Goal: Transaction & Acquisition: Book appointment/travel/reservation

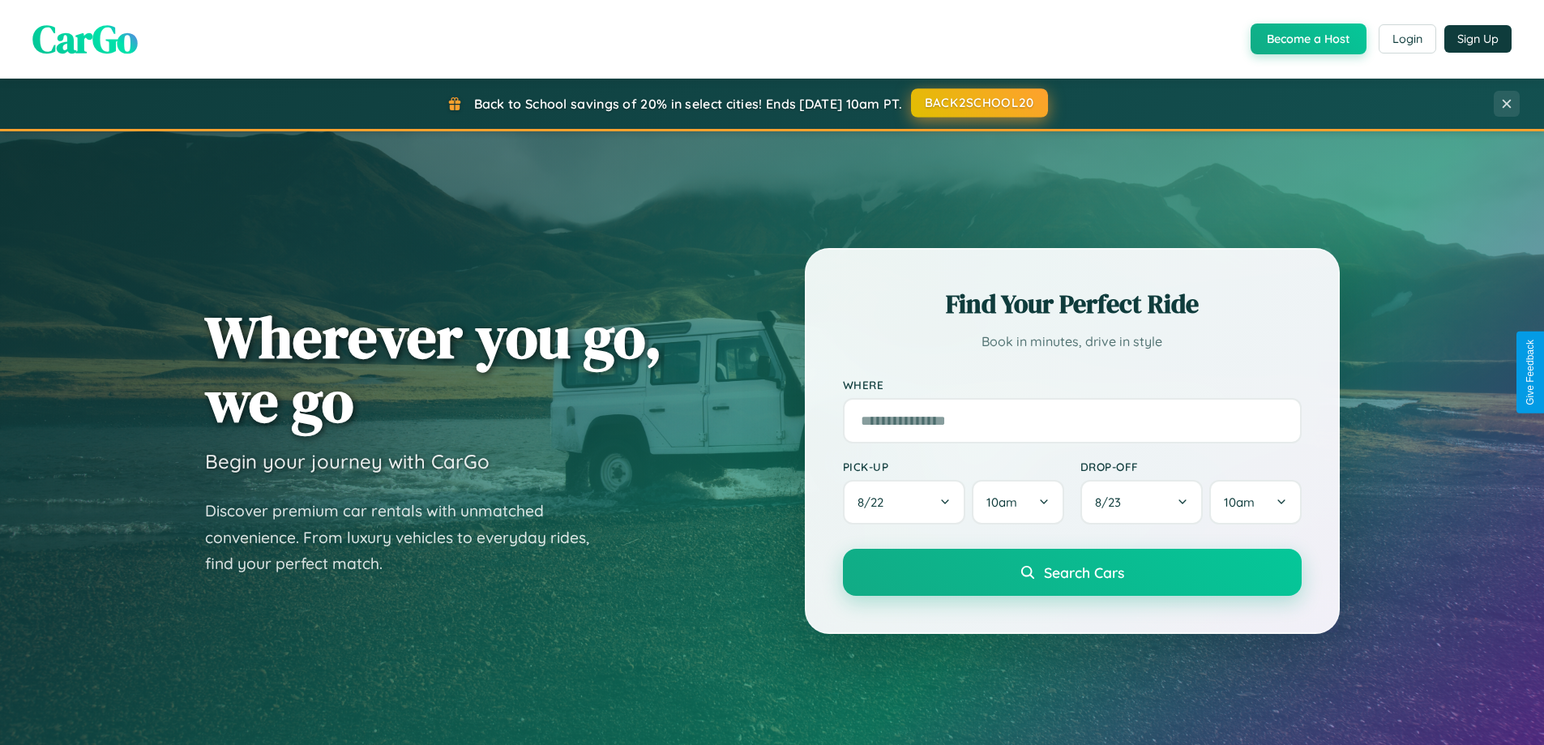
click at [978, 104] on button "BACK2SCHOOL20" at bounding box center [979, 102] width 137 height 29
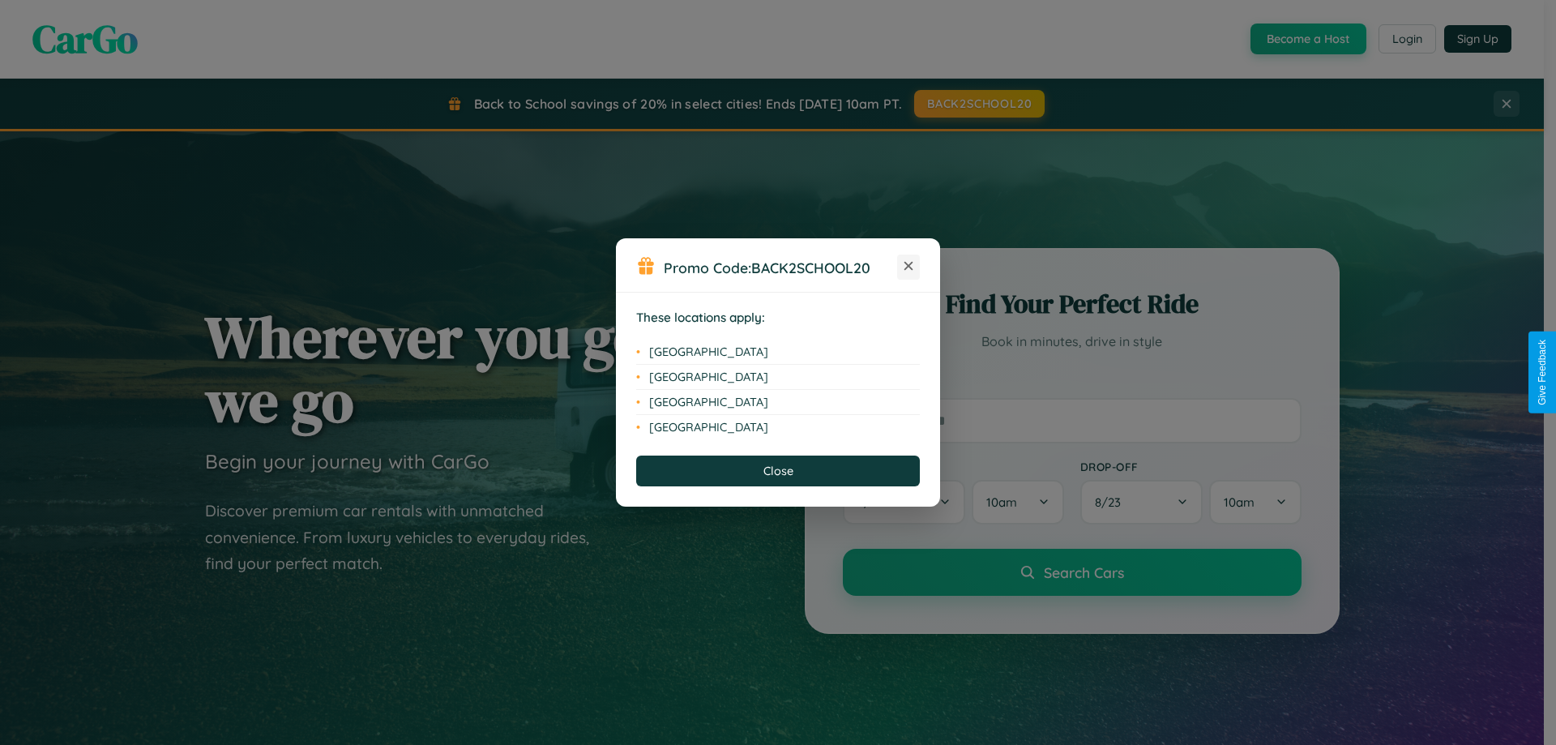
click at [909, 267] on icon at bounding box center [909, 266] width 9 height 9
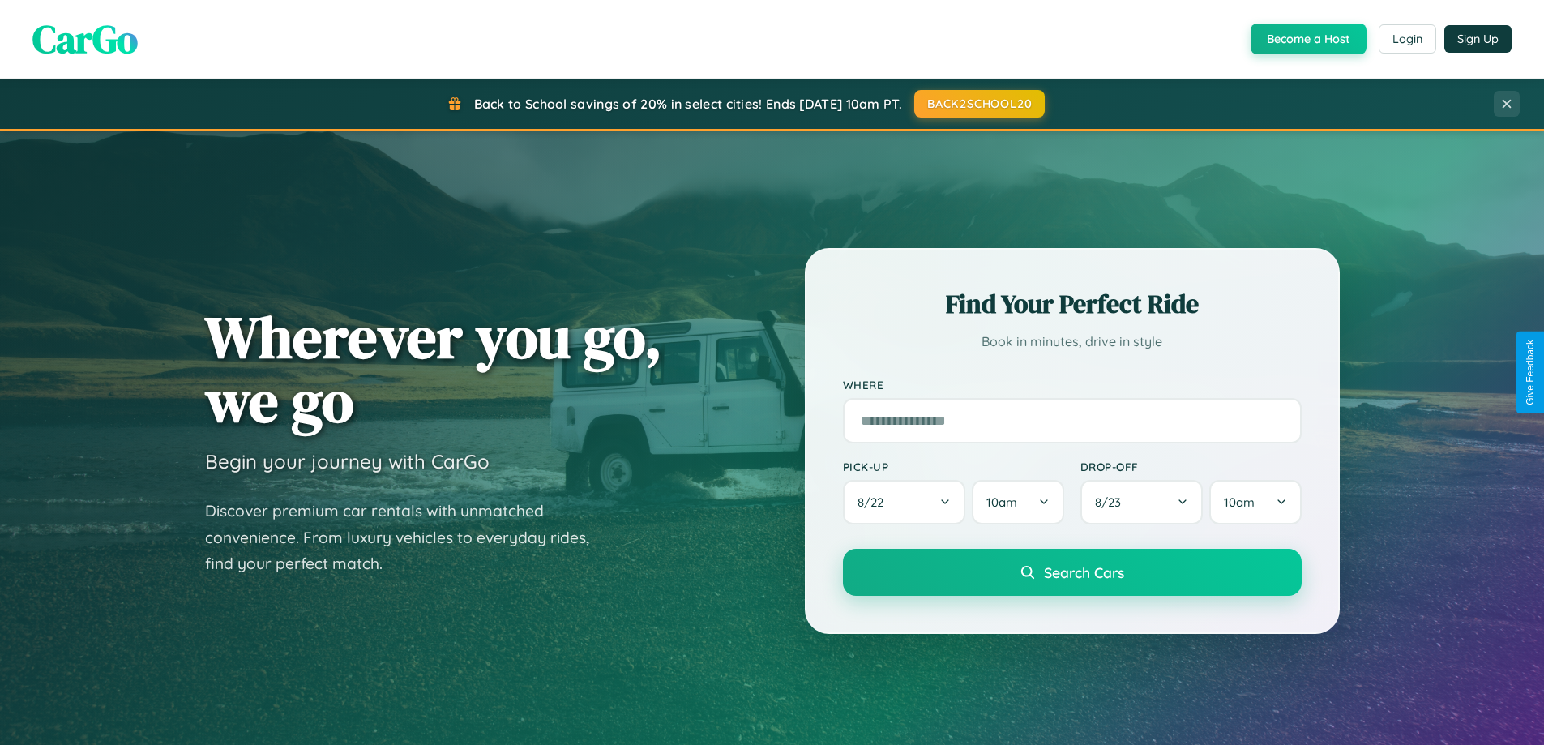
scroll to position [48, 0]
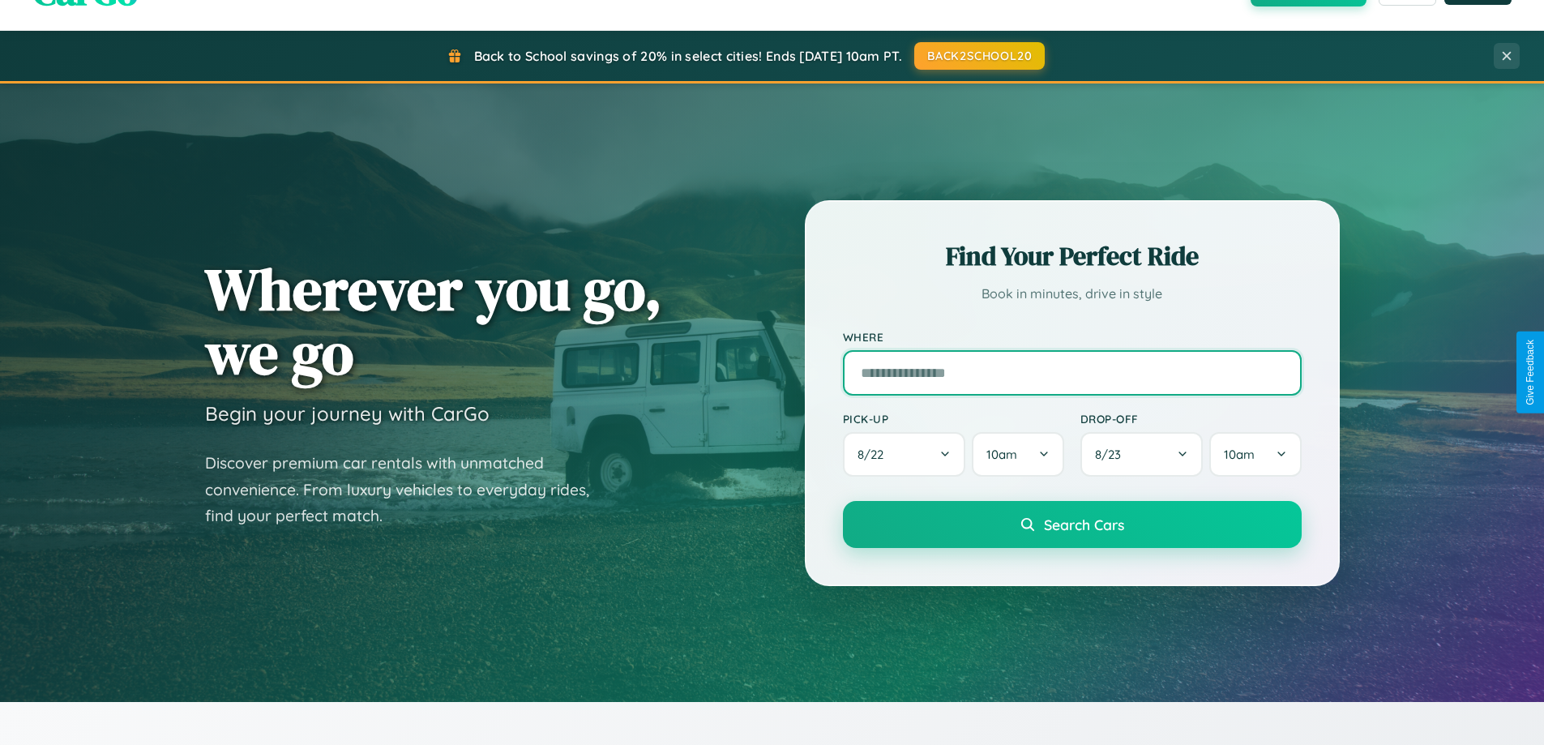
click at [1072, 372] on input "text" at bounding box center [1072, 372] width 459 height 45
type input "**********"
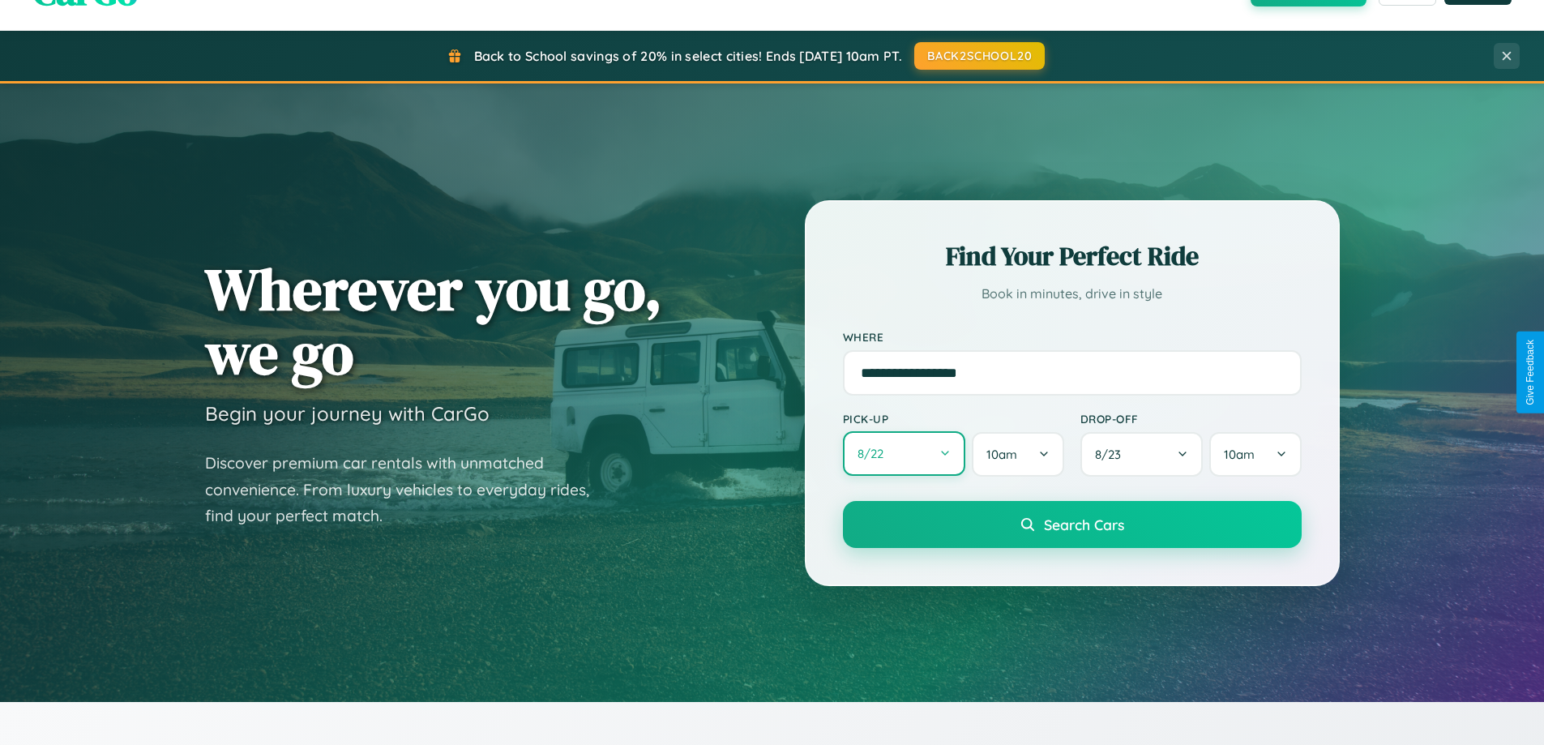
click at [904, 454] on button "8 / 22" at bounding box center [904, 453] width 123 height 45
select select "*"
select select "****"
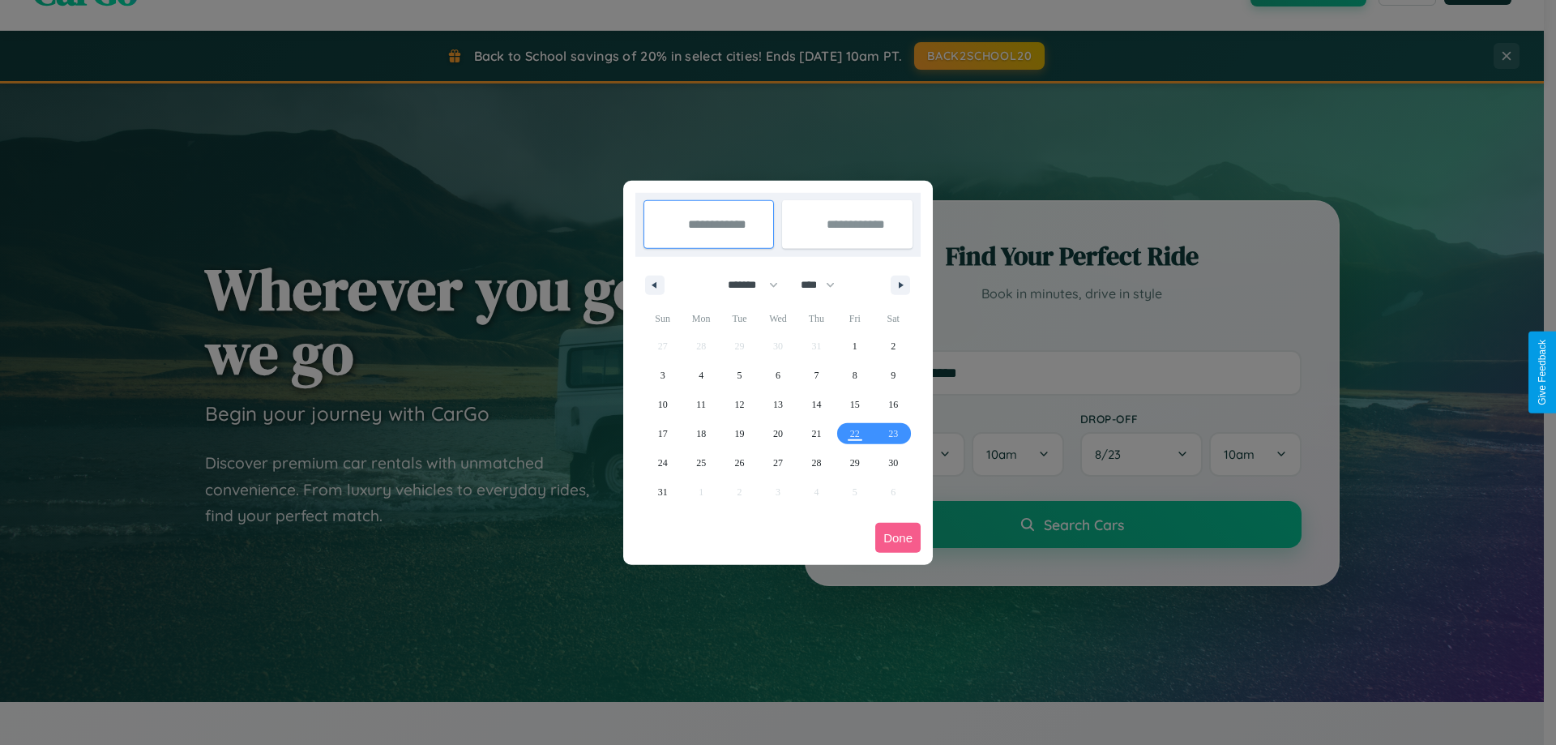
click at [746, 285] on select "******* ******** ***** ***** *** **** **** ****** ********* ******* ******** **…" at bounding box center [750, 285] width 69 height 27
select select "*"
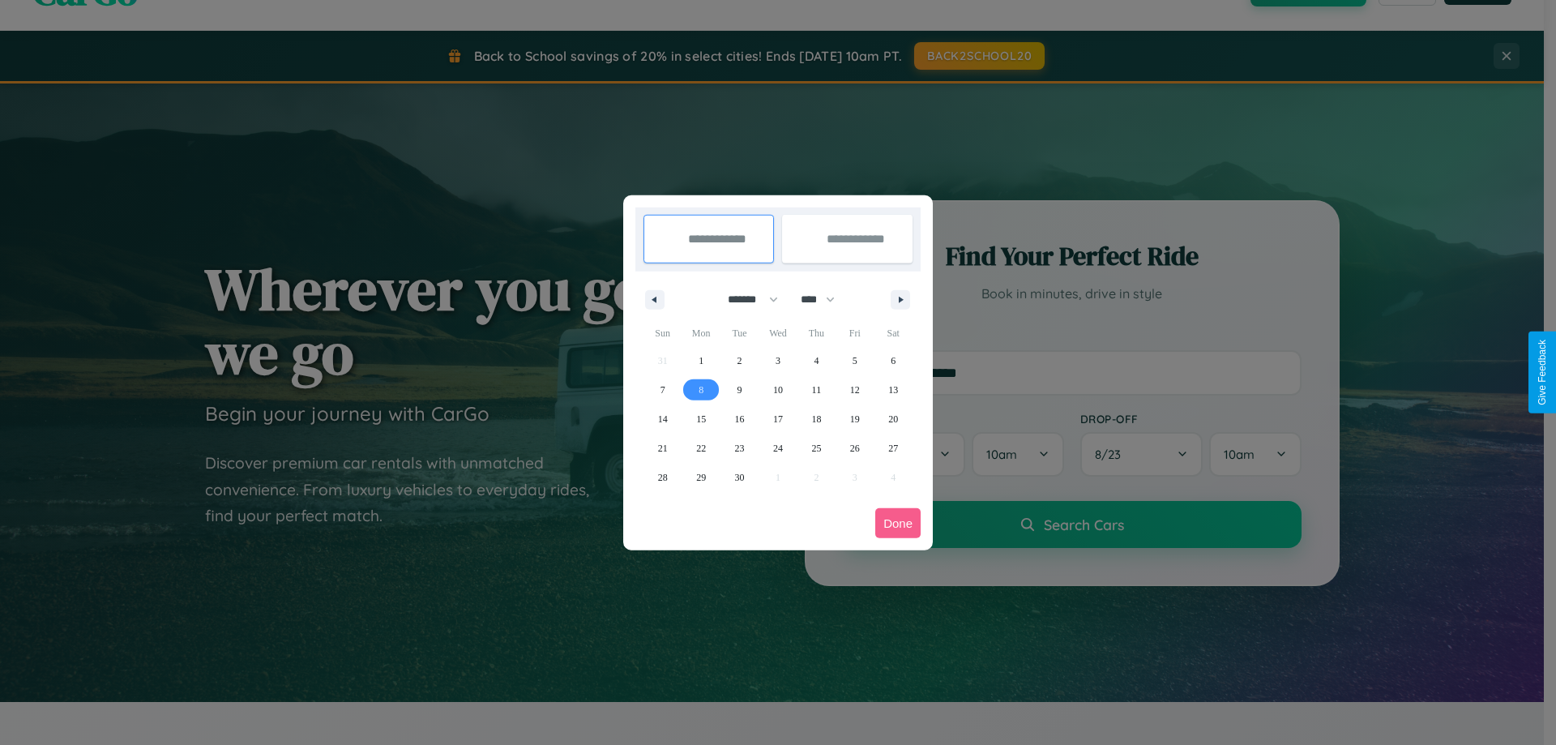
click at [701, 389] on span "8" at bounding box center [701, 389] width 5 height 29
type input "**********"
click at [739, 389] on span "9" at bounding box center [740, 389] width 5 height 29
type input "**********"
click at [898, 523] on button "Done" at bounding box center [898, 523] width 45 height 30
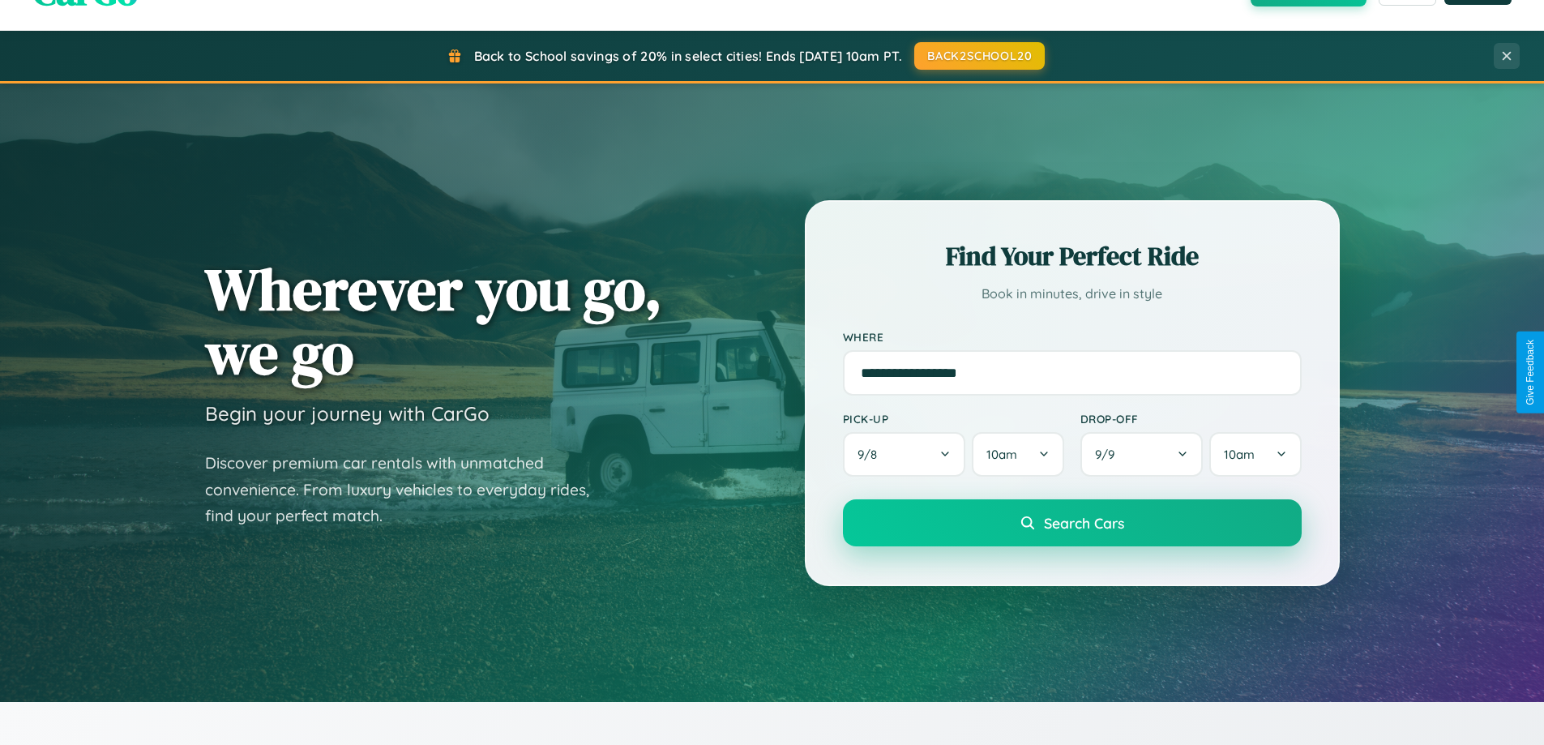
click at [1072, 523] on span "Search Cars" at bounding box center [1084, 523] width 80 height 18
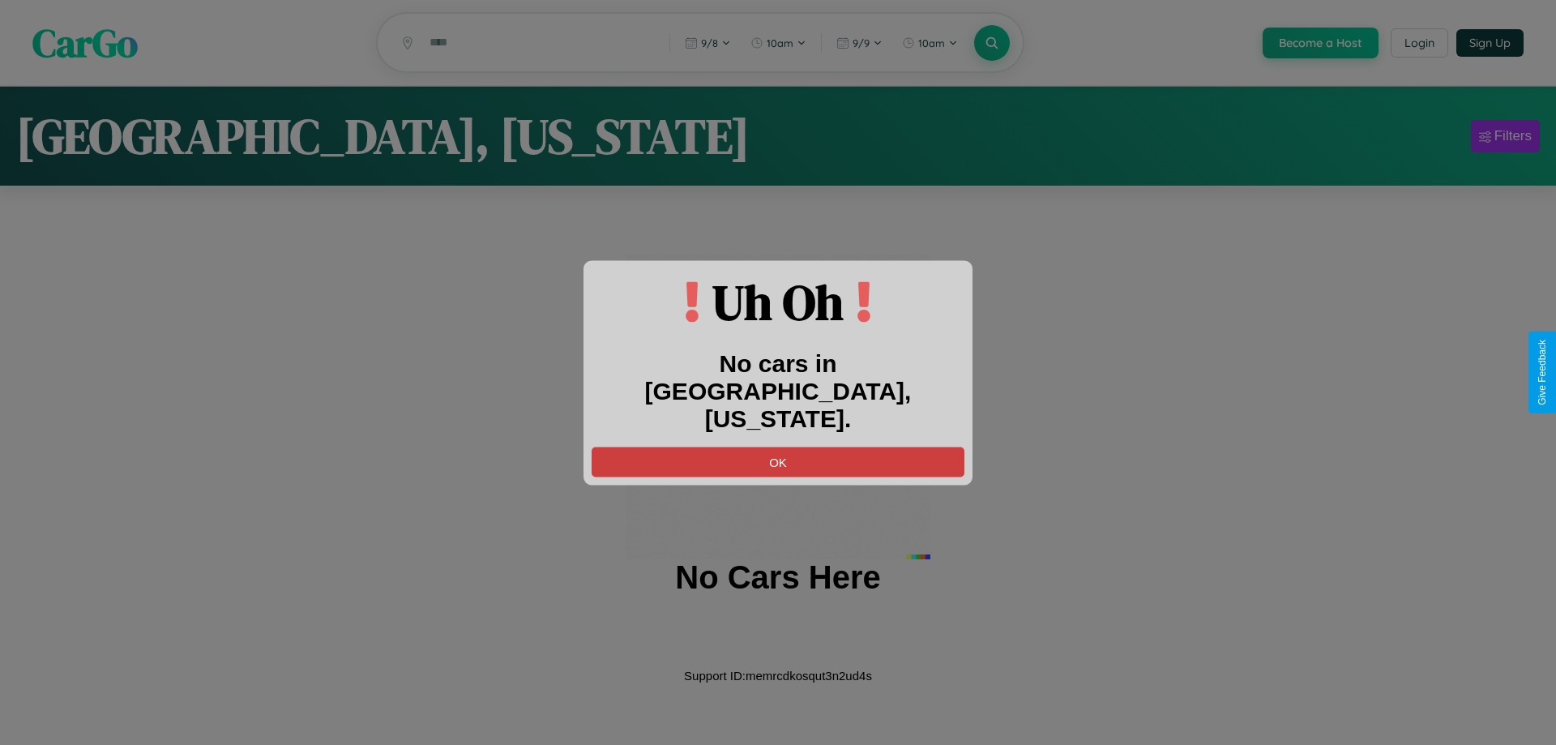
click at [778, 447] on button "OK" at bounding box center [778, 462] width 373 height 30
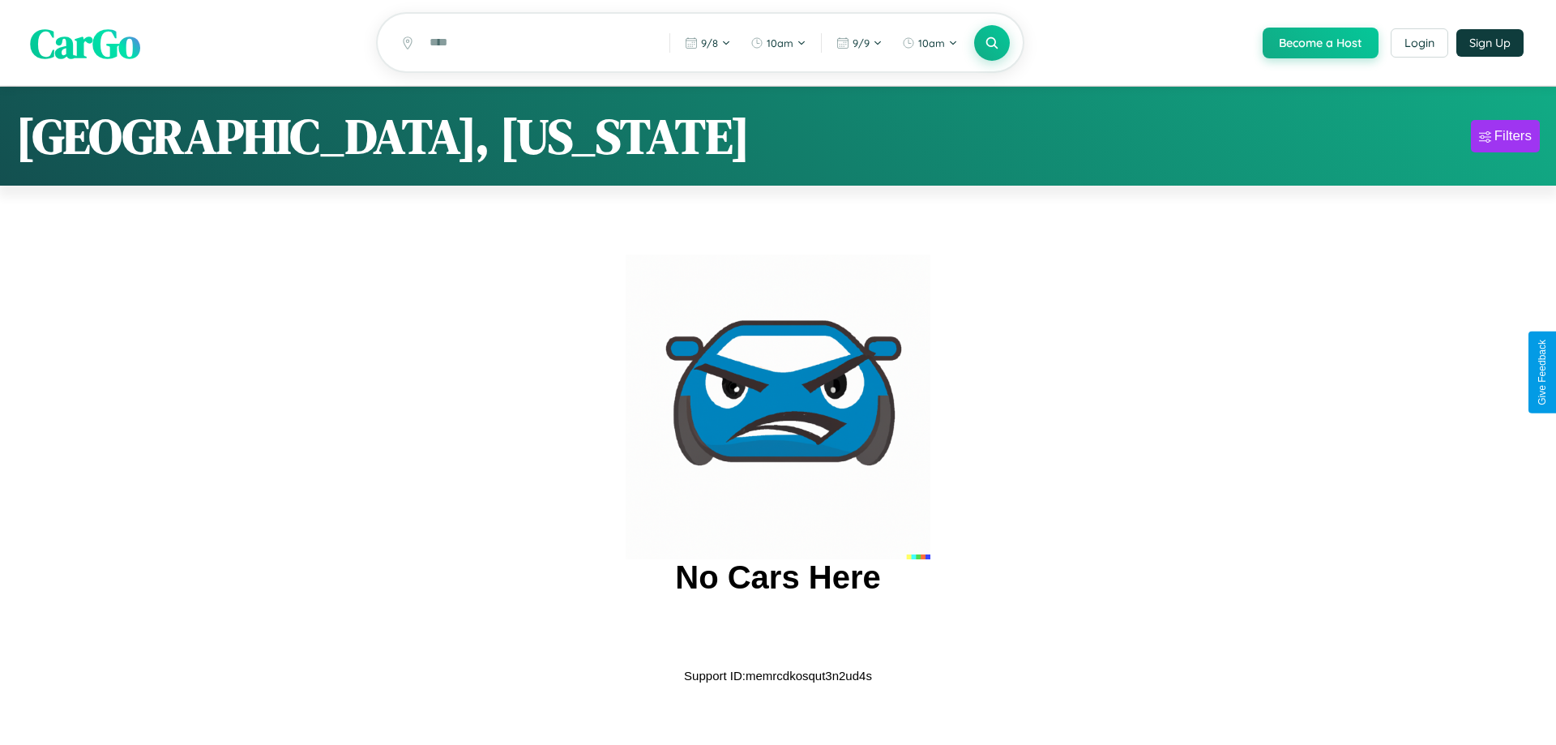
click at [85, 44] on span "CarGo" at bounding box center [85, 43] width 110 height 56
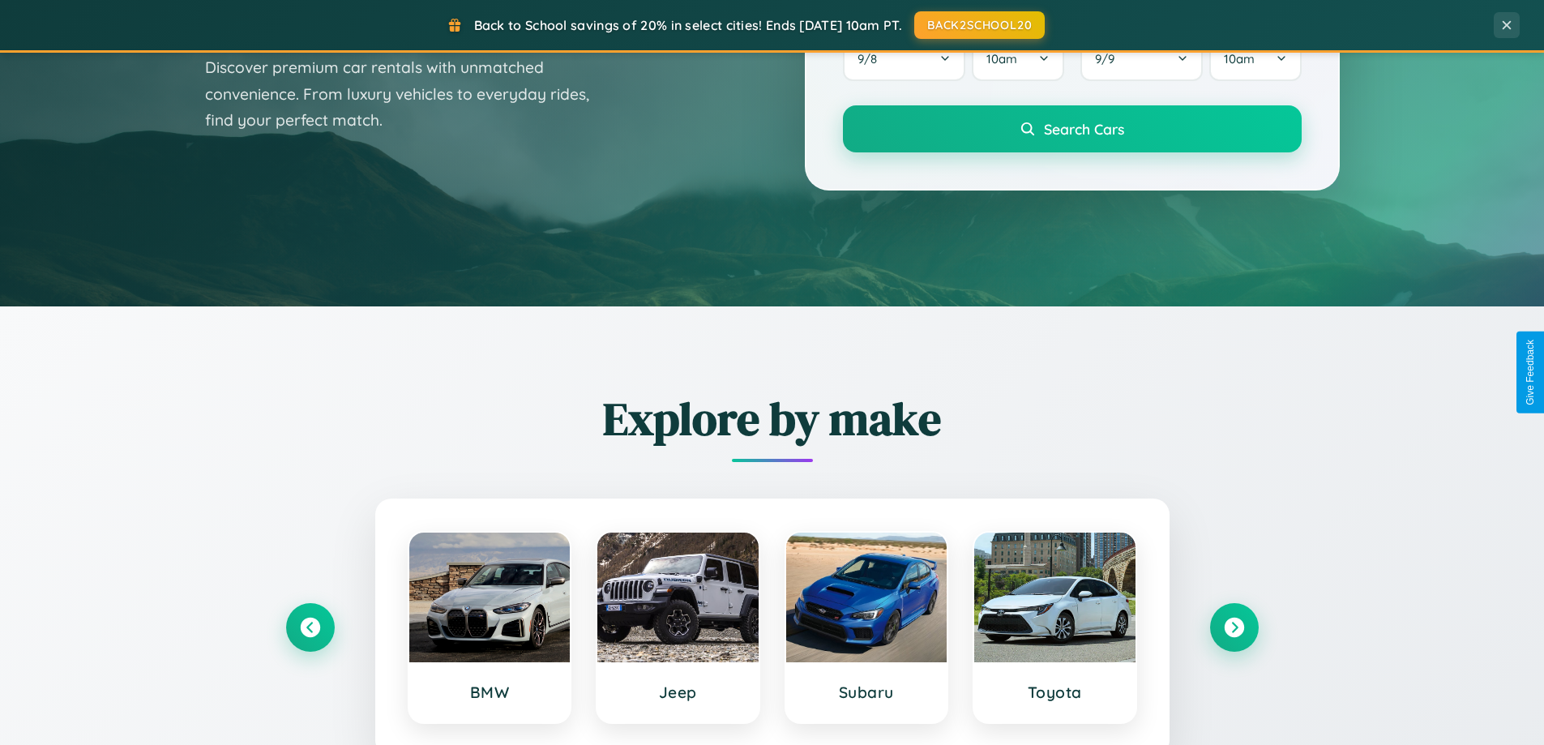
scroll to position [699, 0]
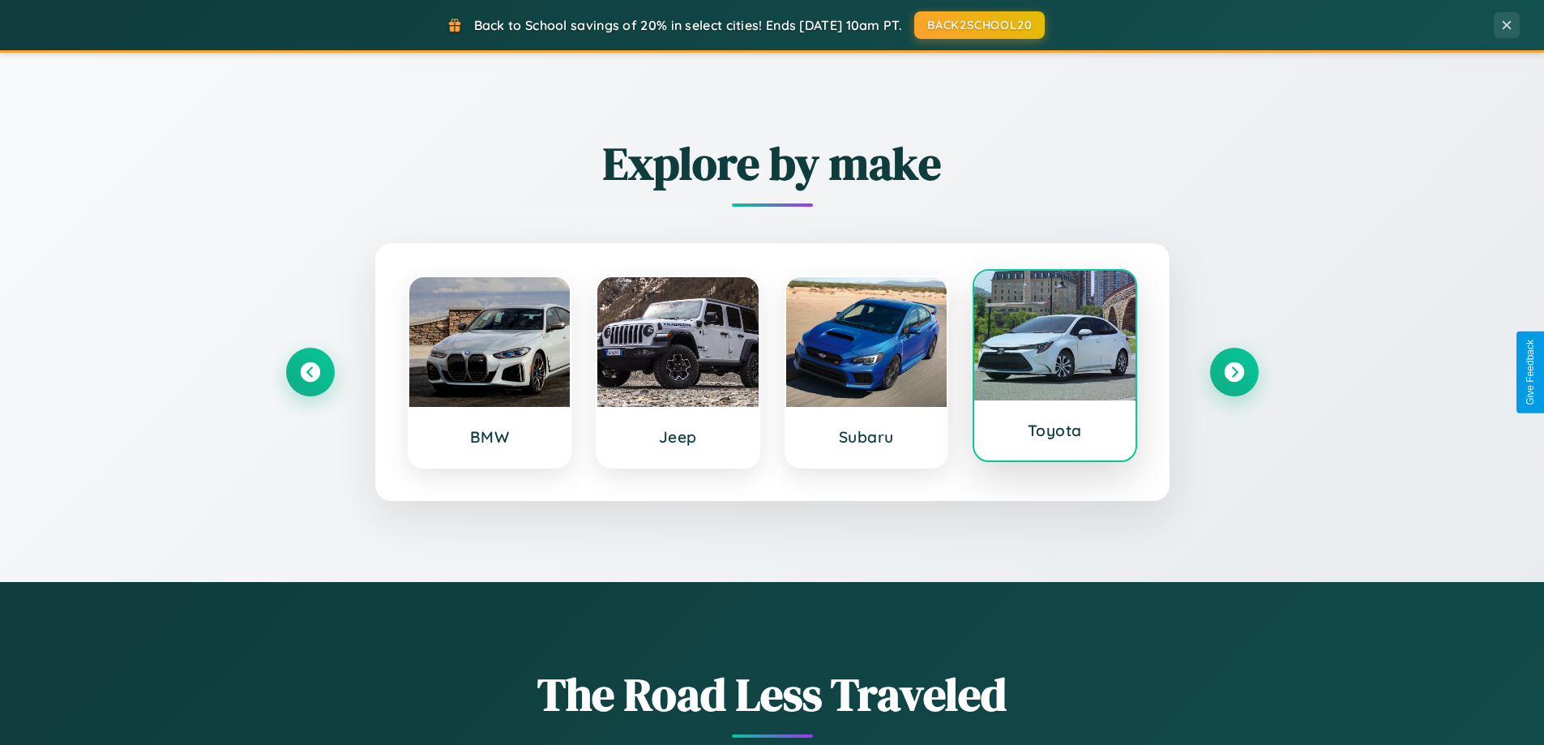
click at [1055, 367] on div at bounding box center [1054, 336] width 161 height 130
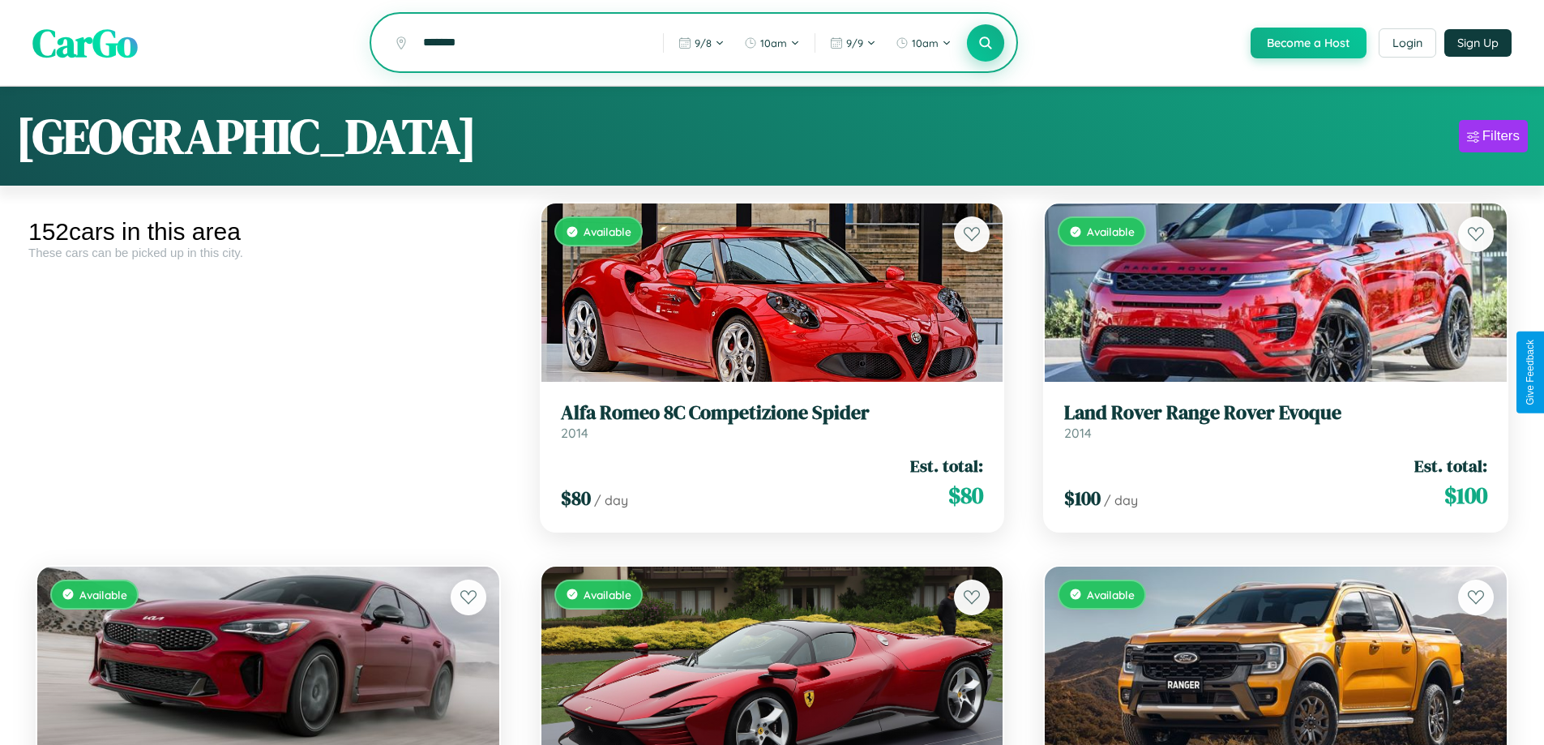
click at [985, 44] on icon at bounding box center [985, 42] width 15 height 15
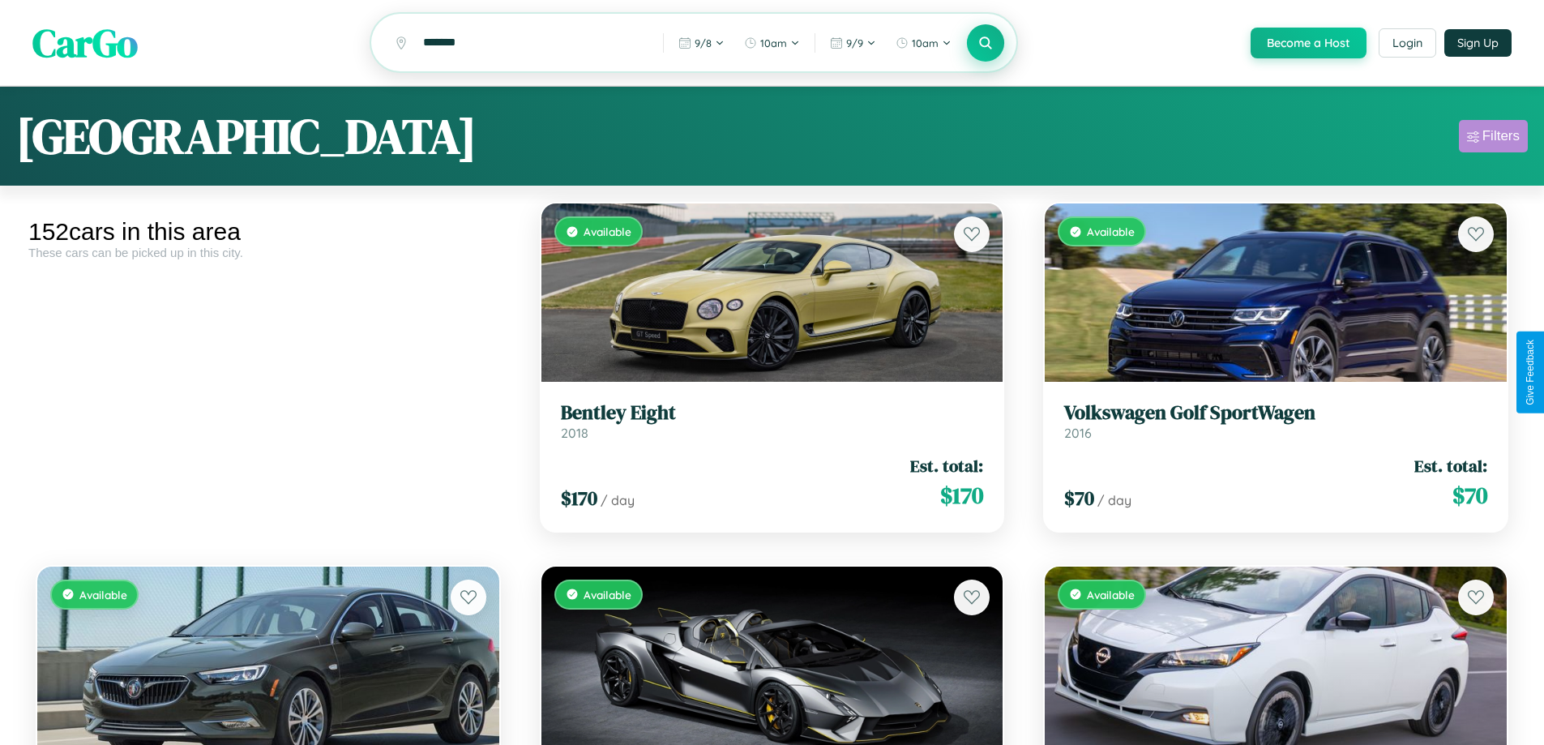
click at [1493, 139] on div "Filters" at bounding box center [1501, 136] width 37 height 16
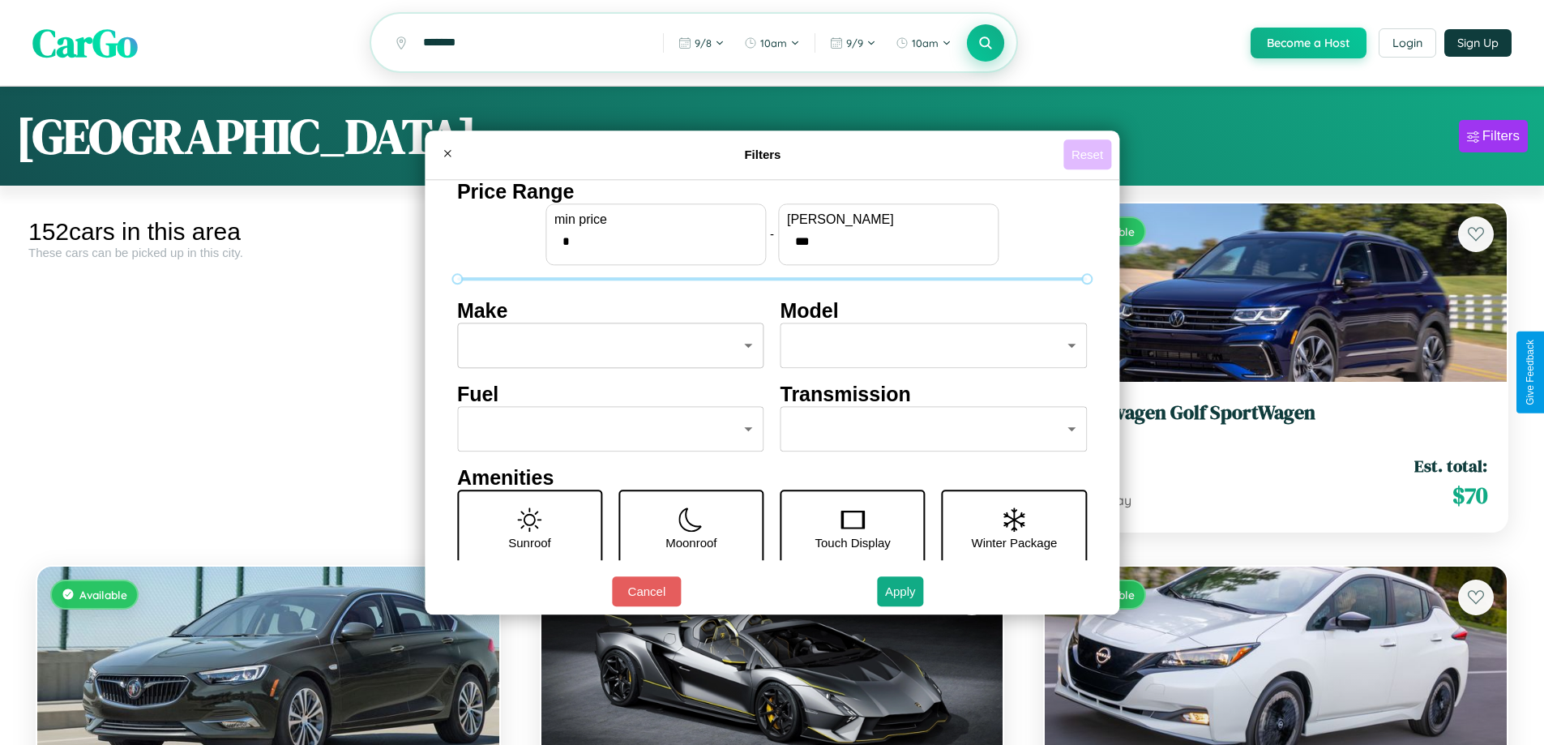
click at [1090, 154] on button "Reset" at bounding box center [1088, 154] width 48 height 30
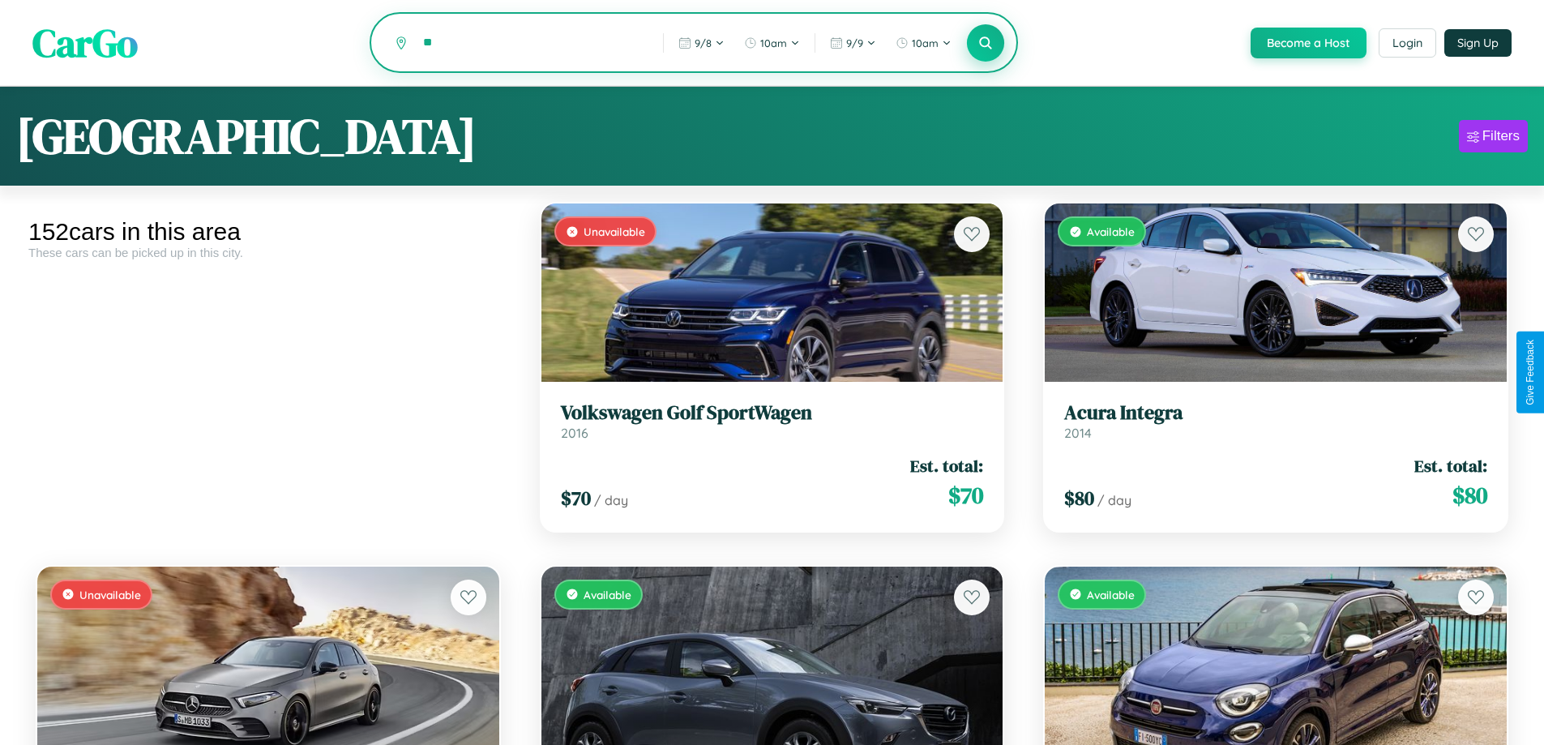
type input "*"
type input "*********"
click at [985, 44] on icon at bounding box center [985, 42] width 15 height 15
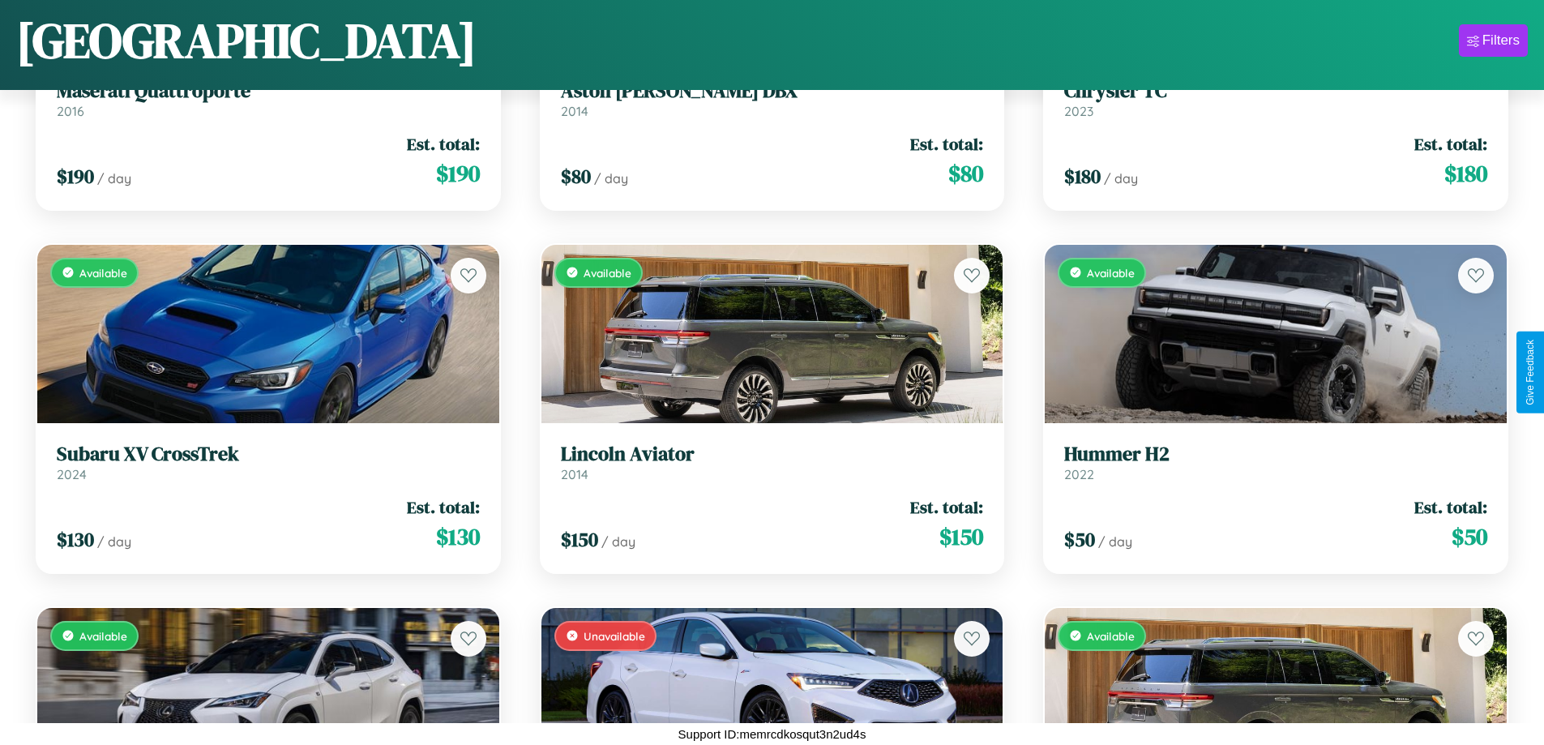
scroll to position [6762, 0]
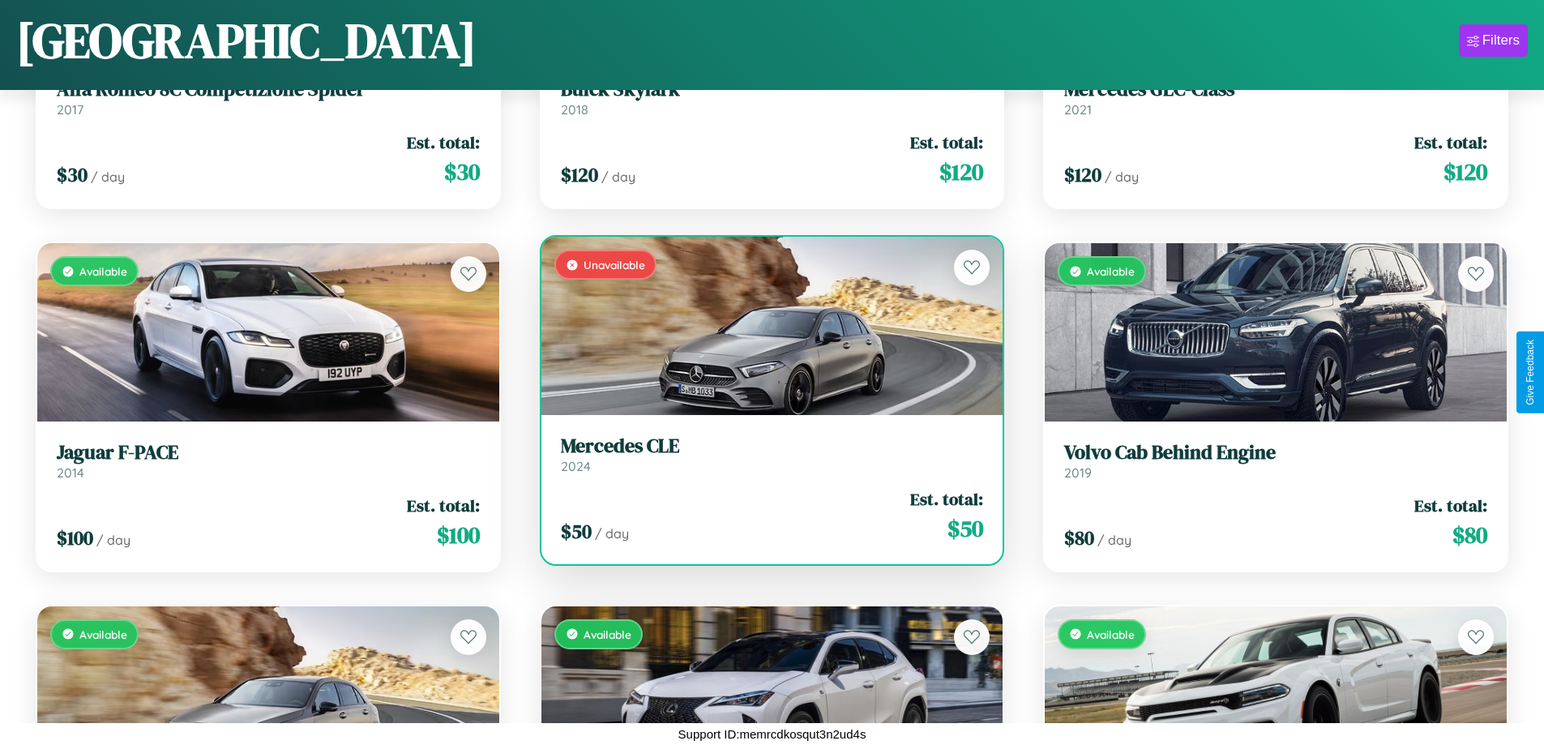
click at [765, 456] on h3 "Mercedes CLE" at bounding box center [772, 447] width 423 height 24
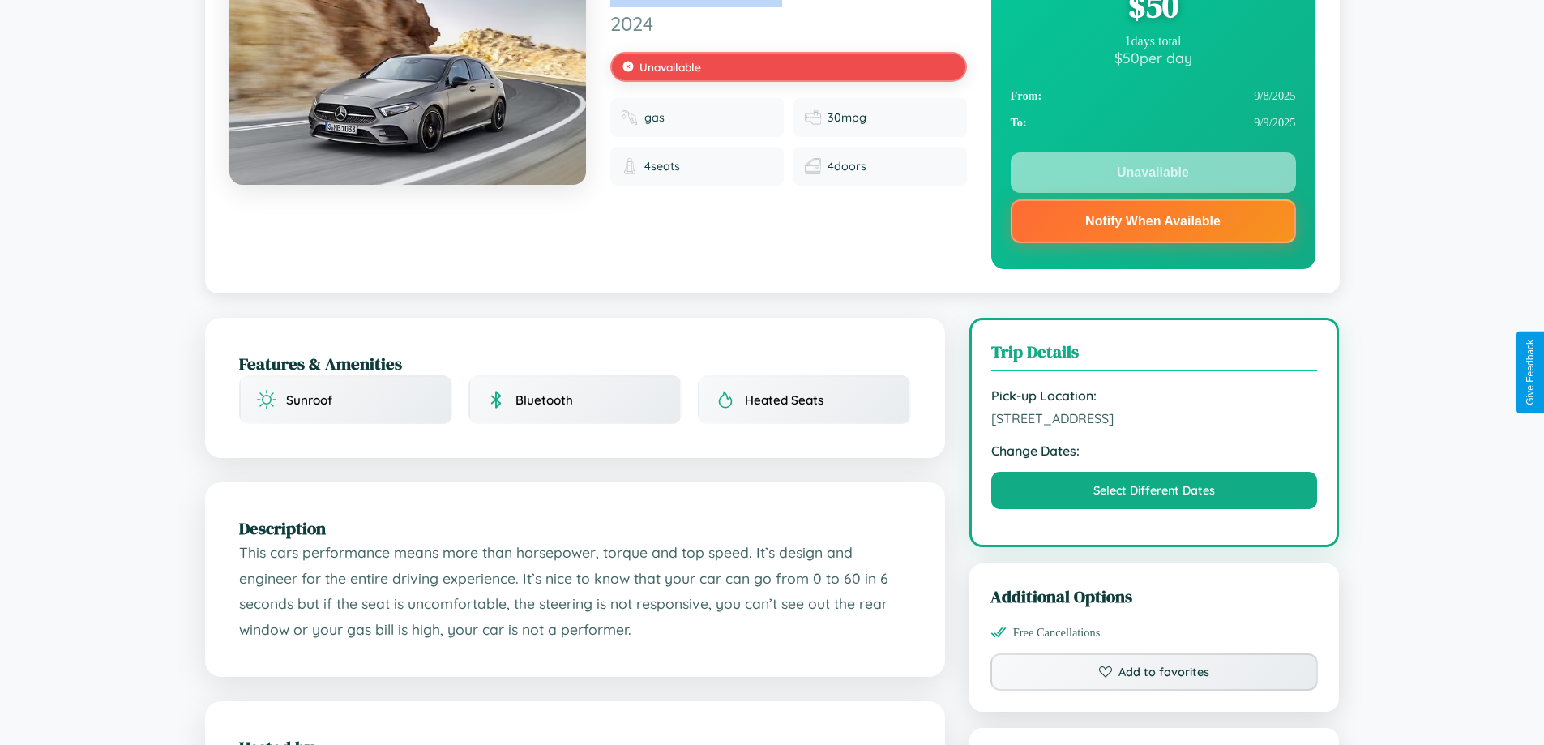
scroll to position [583, 0]
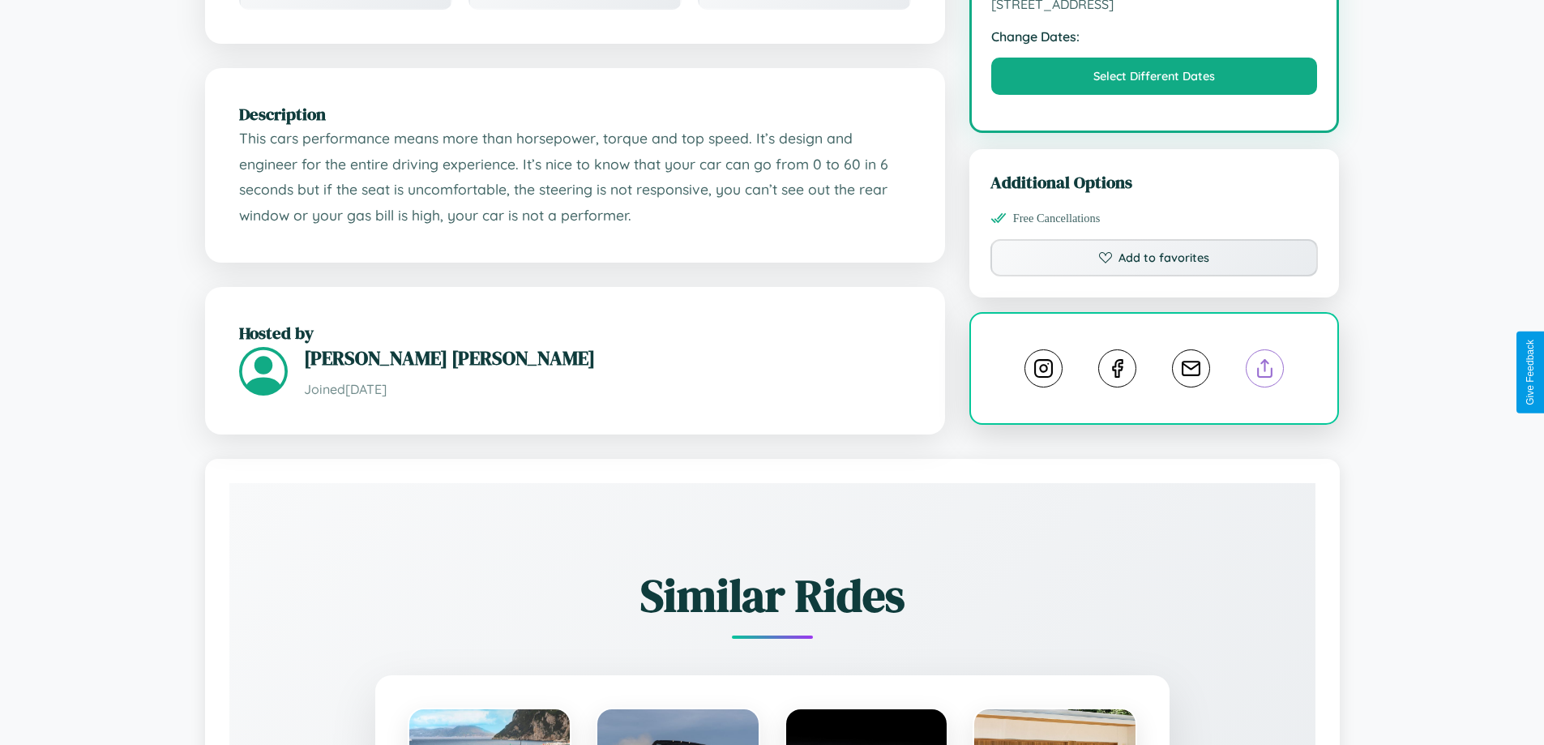
click at [1265, 370] on line at bounding box center [1265, 365] width 0 height 11
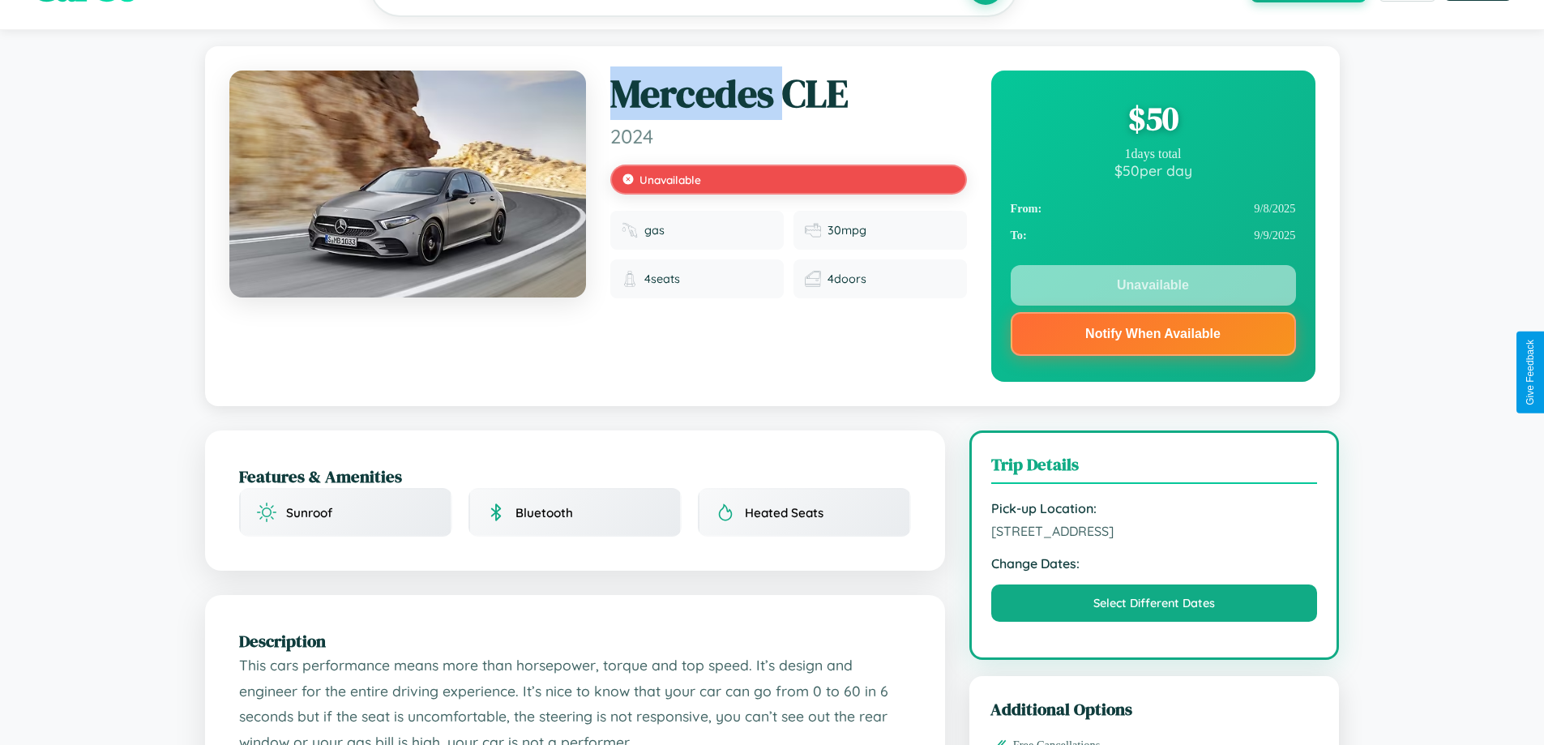
scroll to position [0, 0]
